Goal: Information Seeking & Learning: Learn about a topic

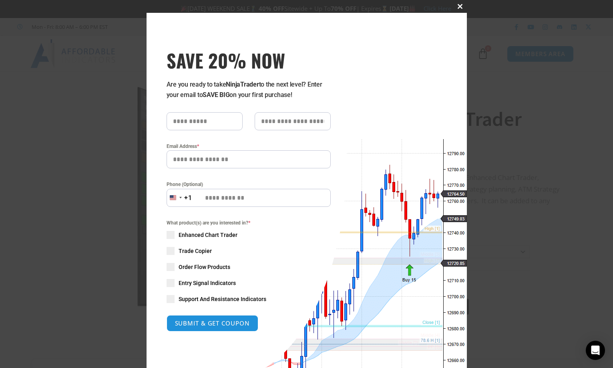
click at [454, 6] on span at bounding box center [460, 6] width 13 height 5
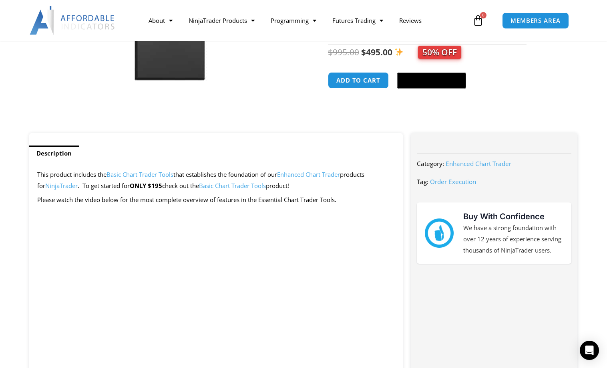
scroll to position [240, 0]
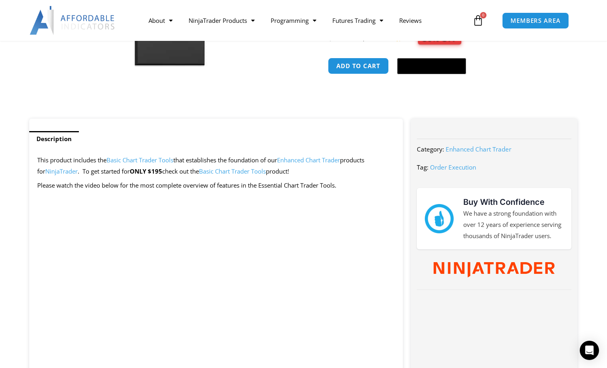
click at [227, 170] on link "Basic Chart Trader Tools" at bounding box center [232, 171] width 67 height 8
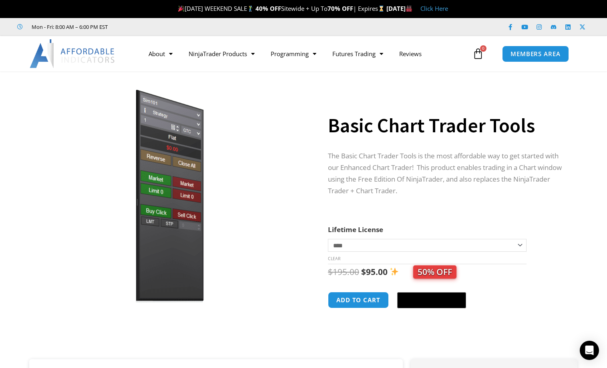
click at [448, 7] on link "Click Here" at bounding box center [435, 8] width 28 height 8
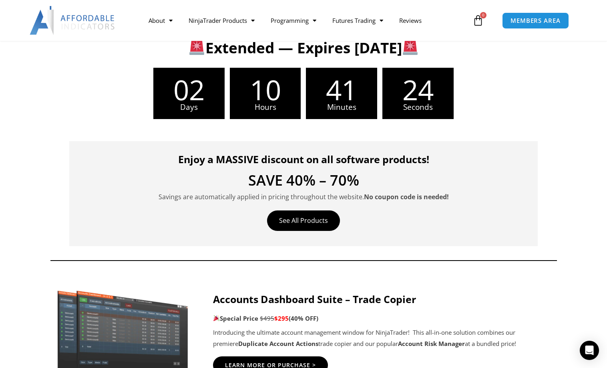
scroll to position [200, 0]
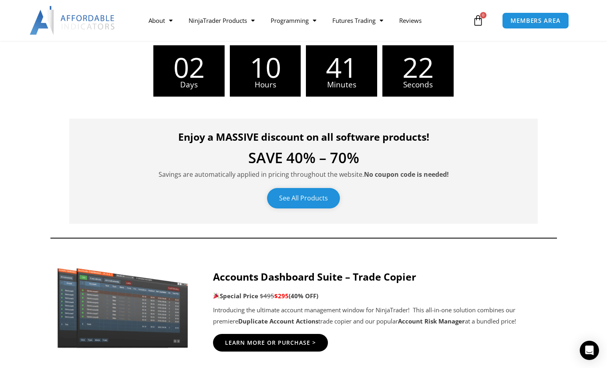
click at [300, 193] on link "See All Products" at bounding box center [303, 198] width 73 height 20
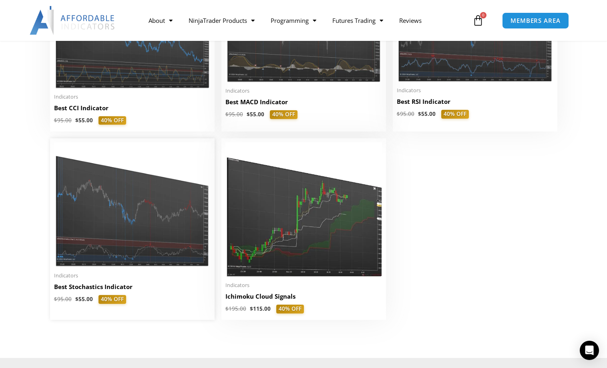
scroll to position [1803, 0]
